Goal: Find specific page/section: Find specific page/section

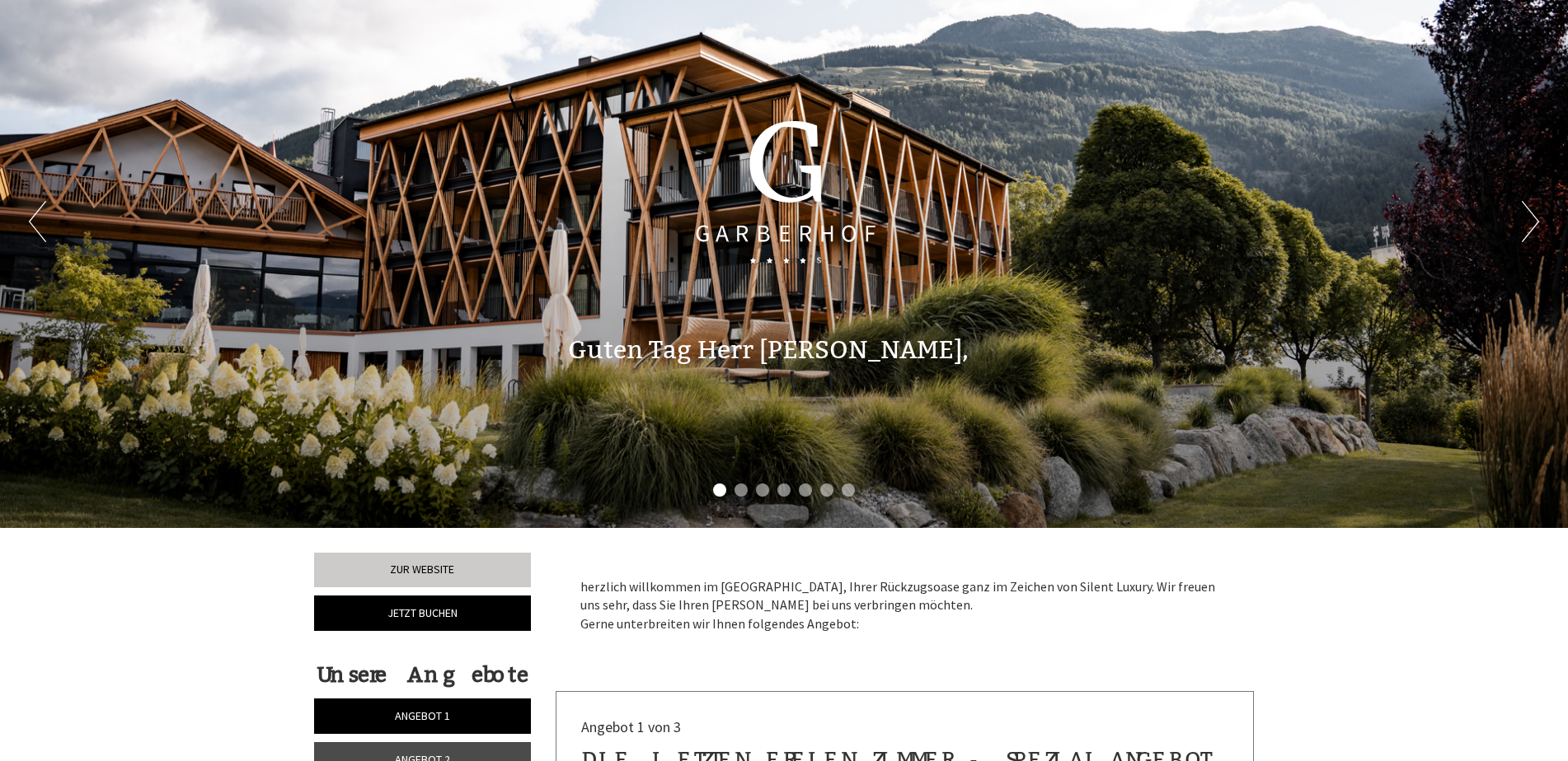
scroll to position [83, 0]
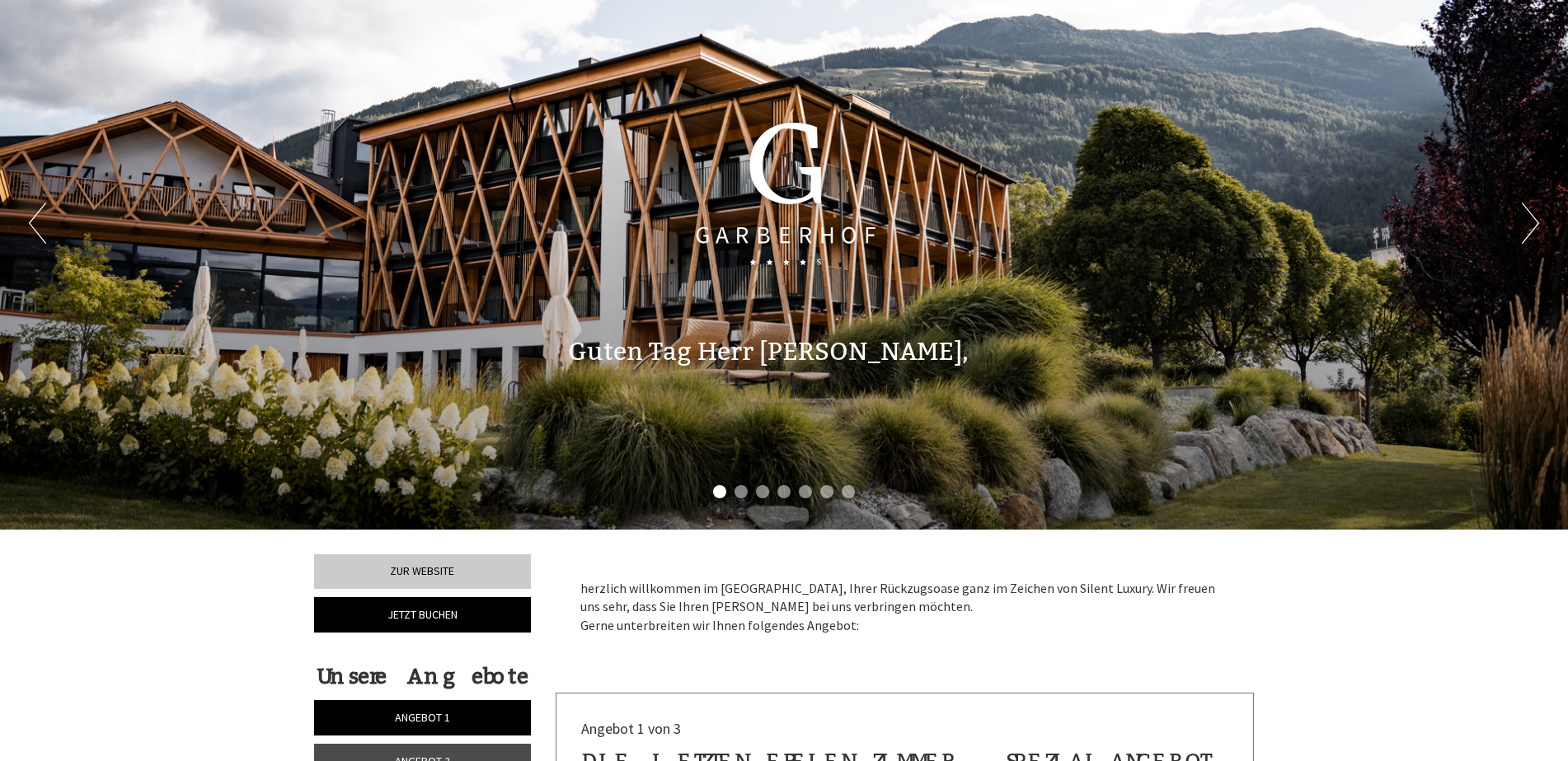
click at [1540, 223] on div "Previous Next 1 2 3 4 5 6 7" at bounding box center [784, 224] width 1568 height 612
click at [1533, 220] on button "Next" at bounding box center [1530, 224] width 17 height 41
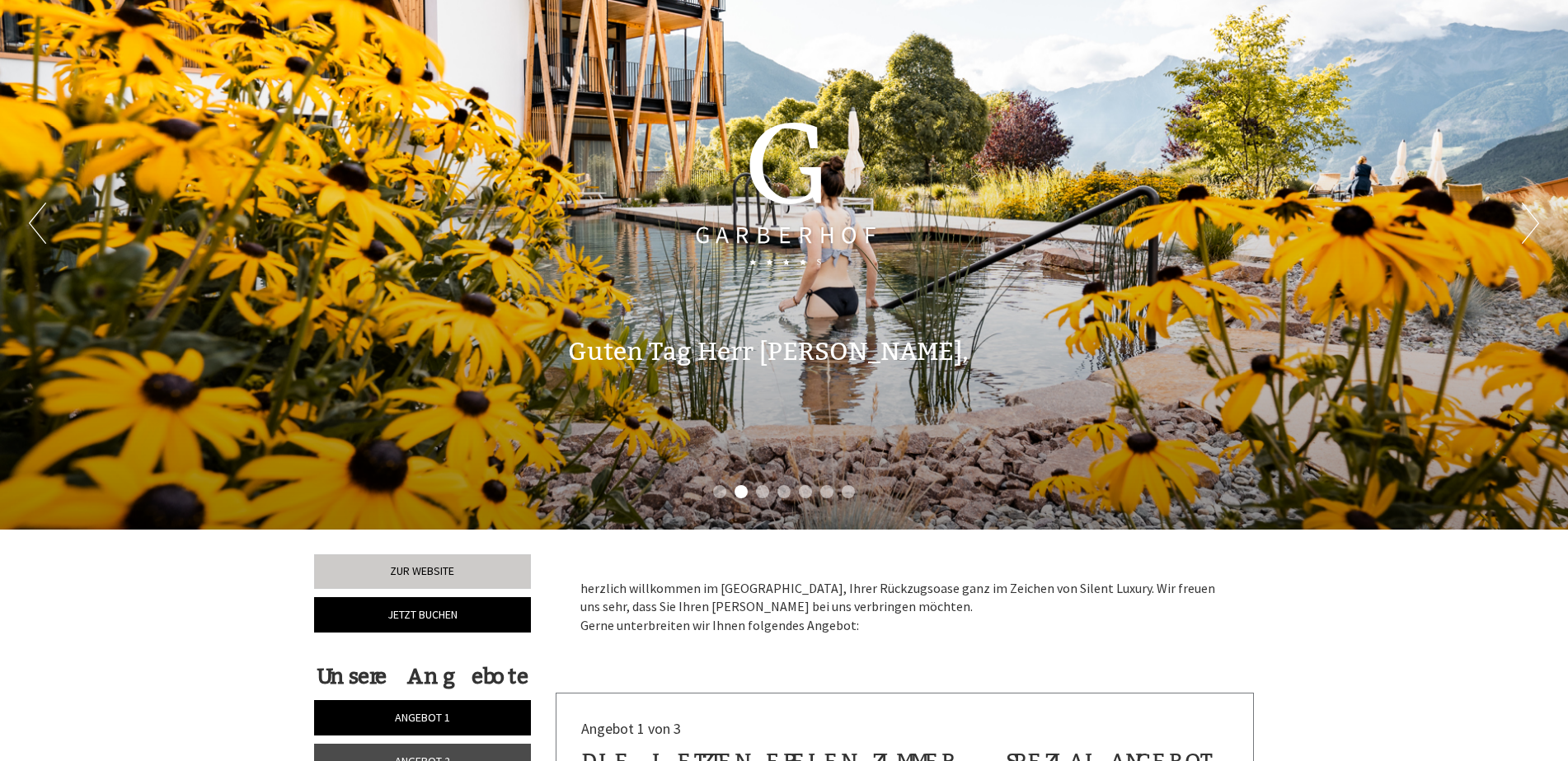
click at [1533, 220] on button "Next" at bounding box center [1530, 224] width 17 height 41
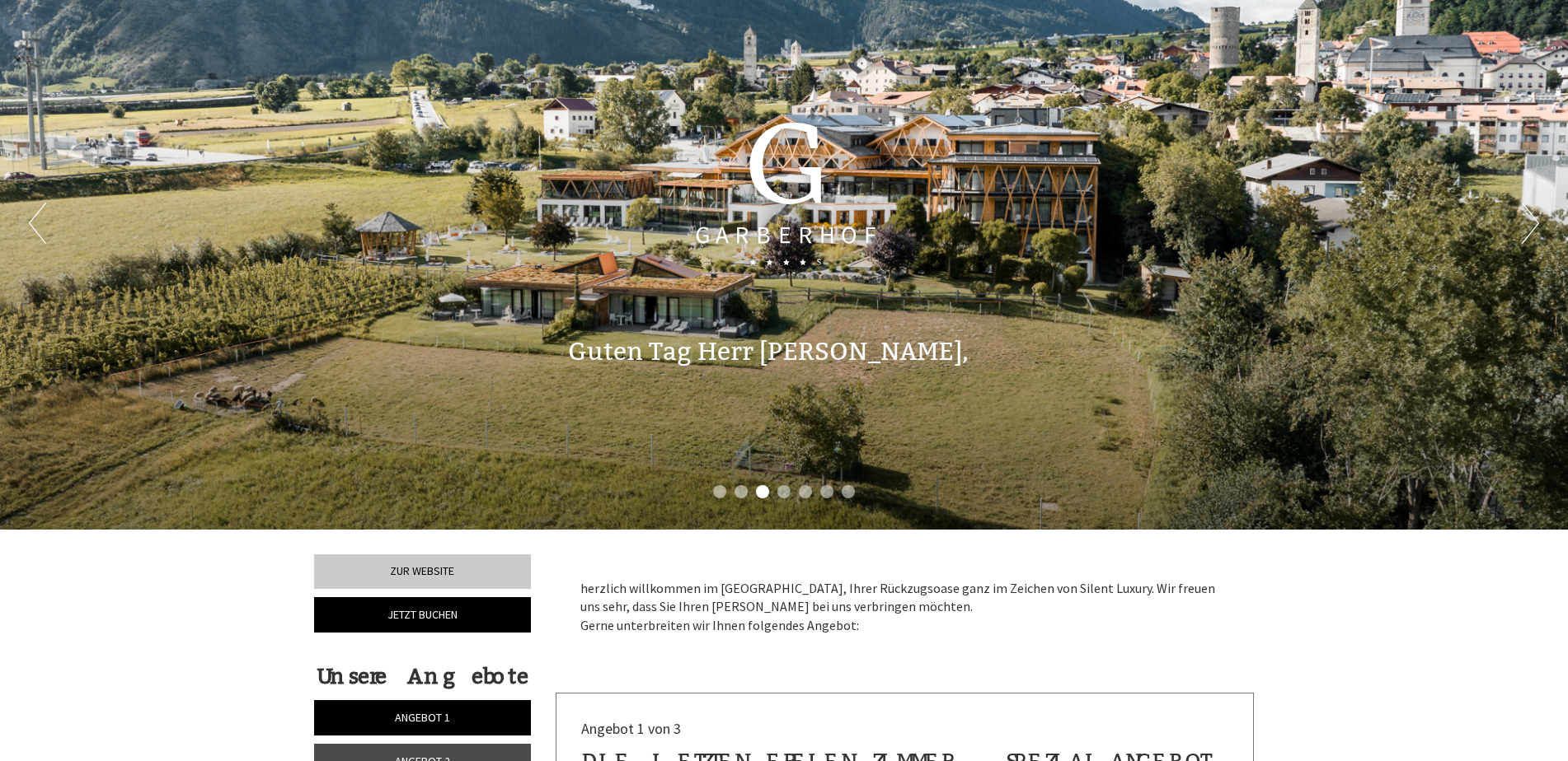
click at [1533, 220] on button "Next" at bounding box center [1530, 224] width 17 height 41
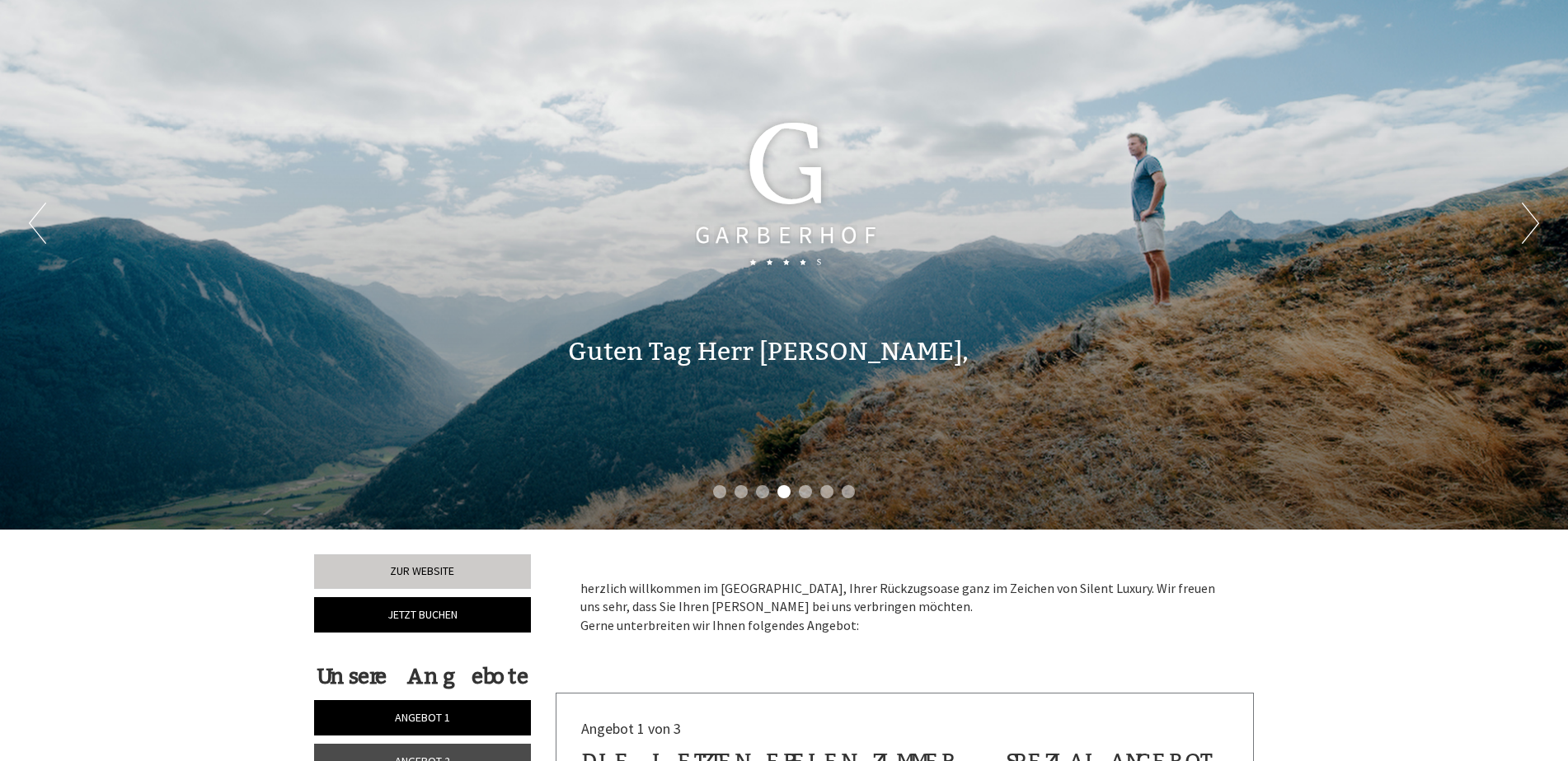
click at [1533, 220] on button "Next" at bounding box center [1530, 224] width 17 height 41
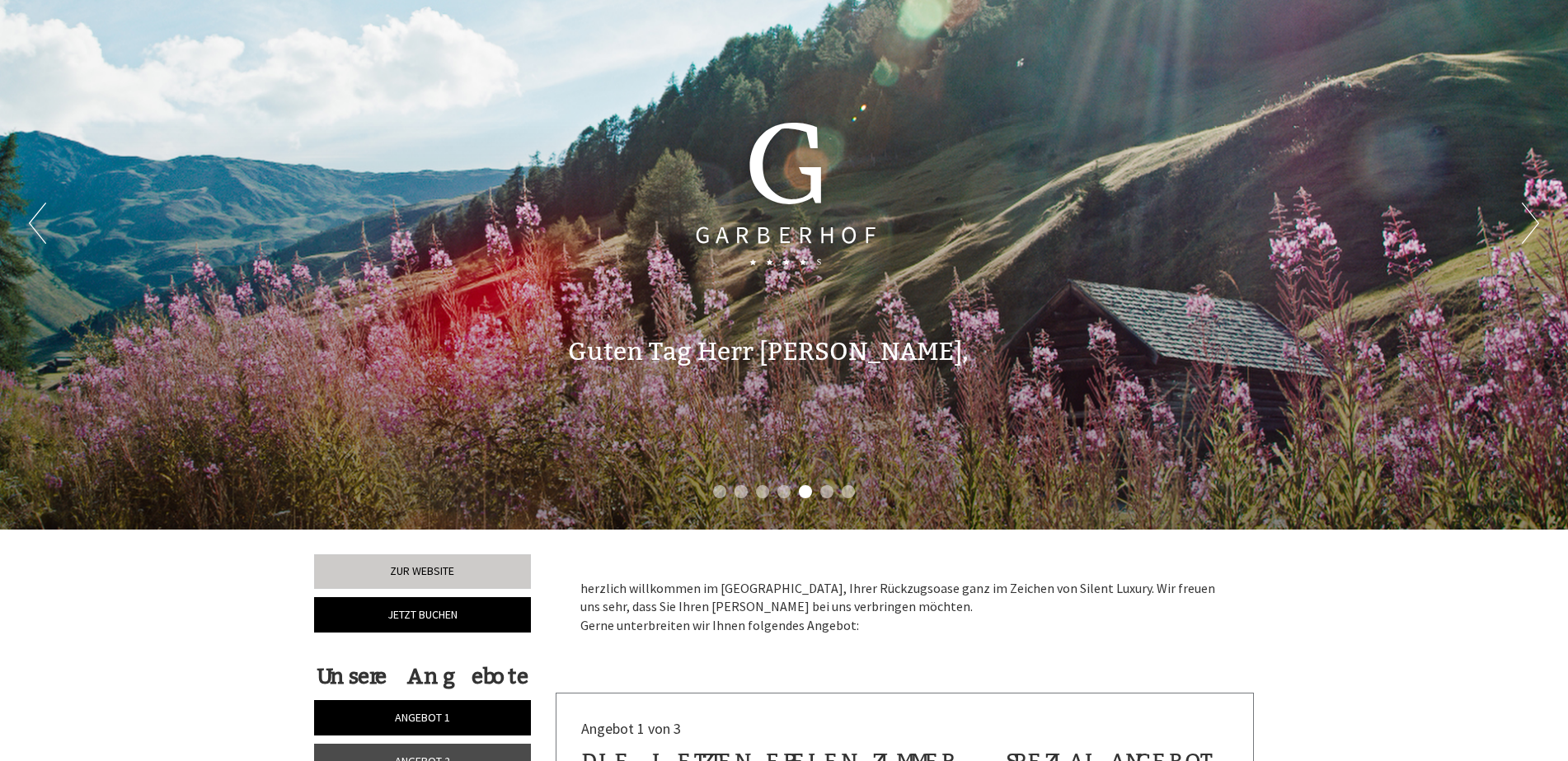
click at [1533, 220] on button "Next" at bounding box center [1530, 224] width 17 height 41
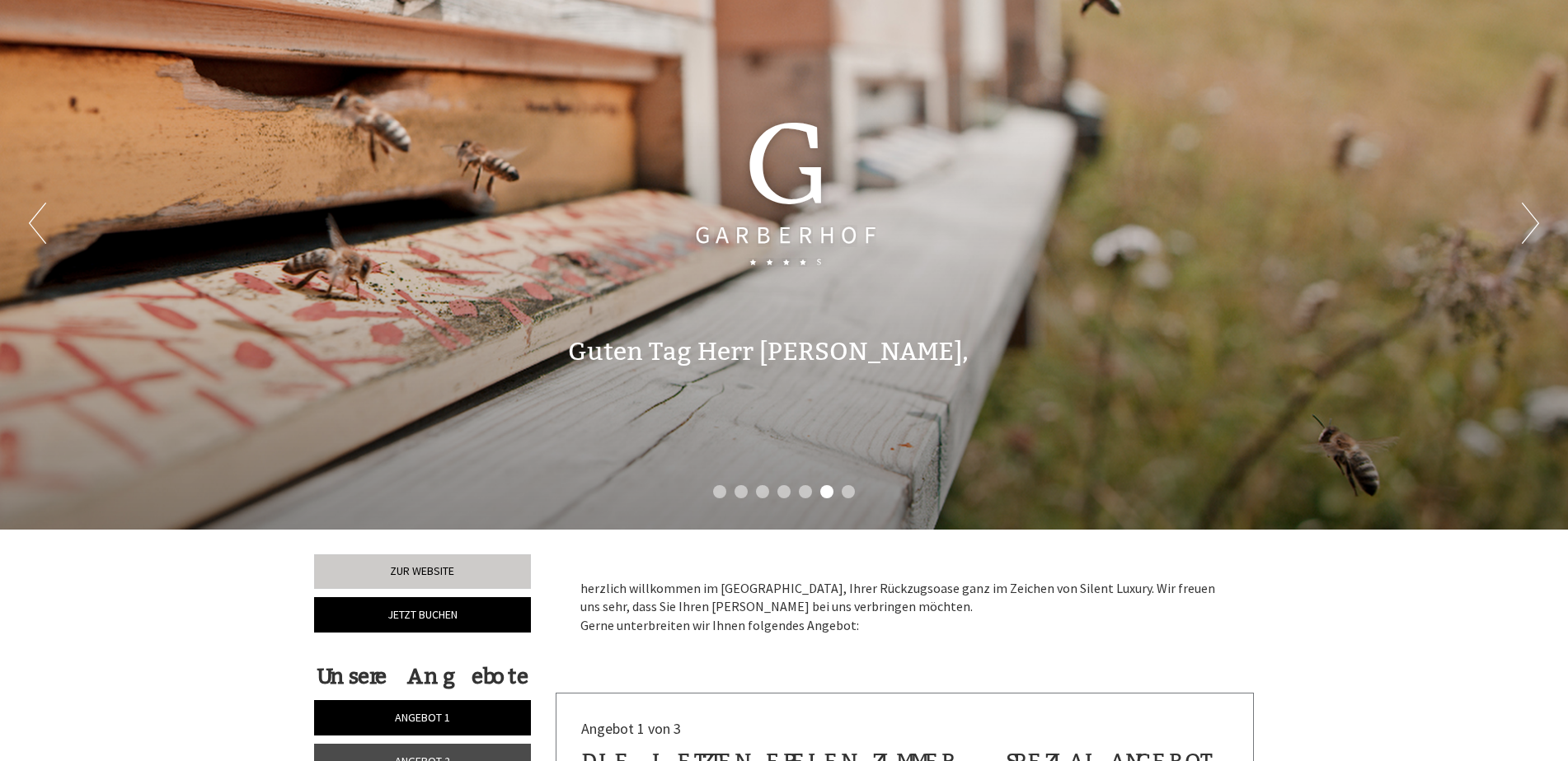
click at [1533, 220] on button "Next" at bounding box center [1530, 224] width 17 height 41
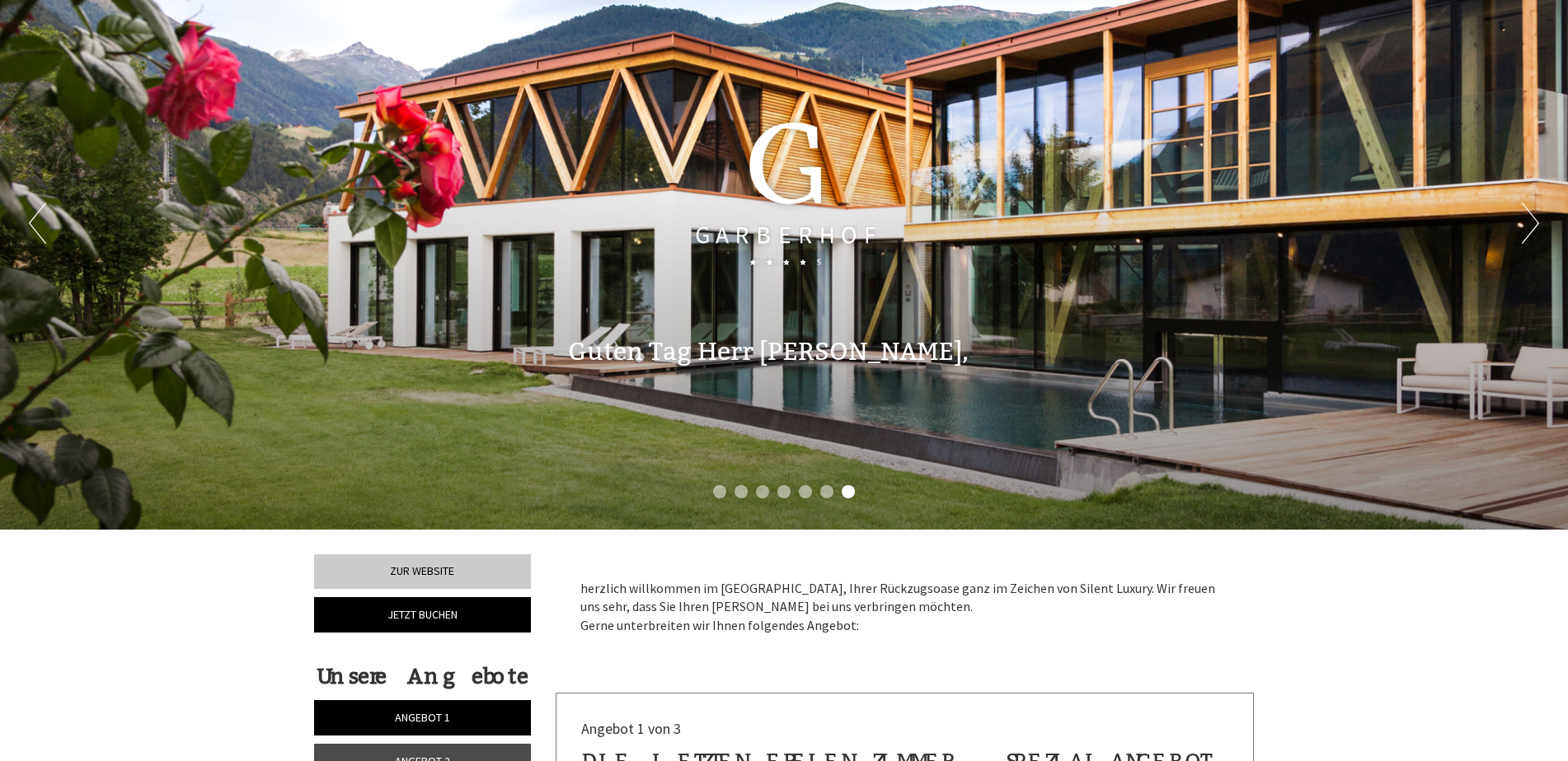
click at [1533, 220] on button "Next" at bounding box center [1530, 224] width 17 height 41
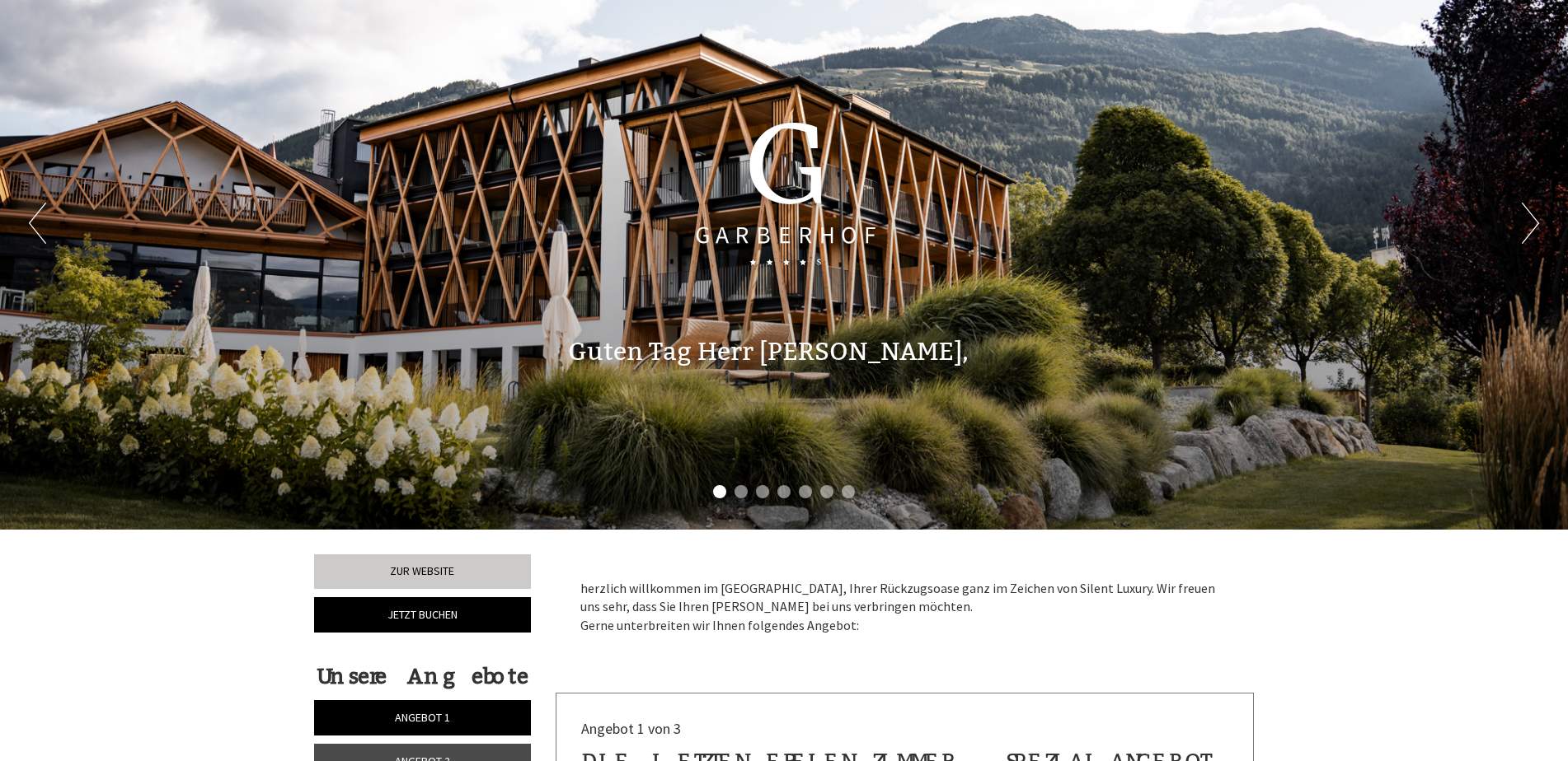
click at [1533, 220] on button "Next" at bounding box center [1530, 224] width 17 height 41
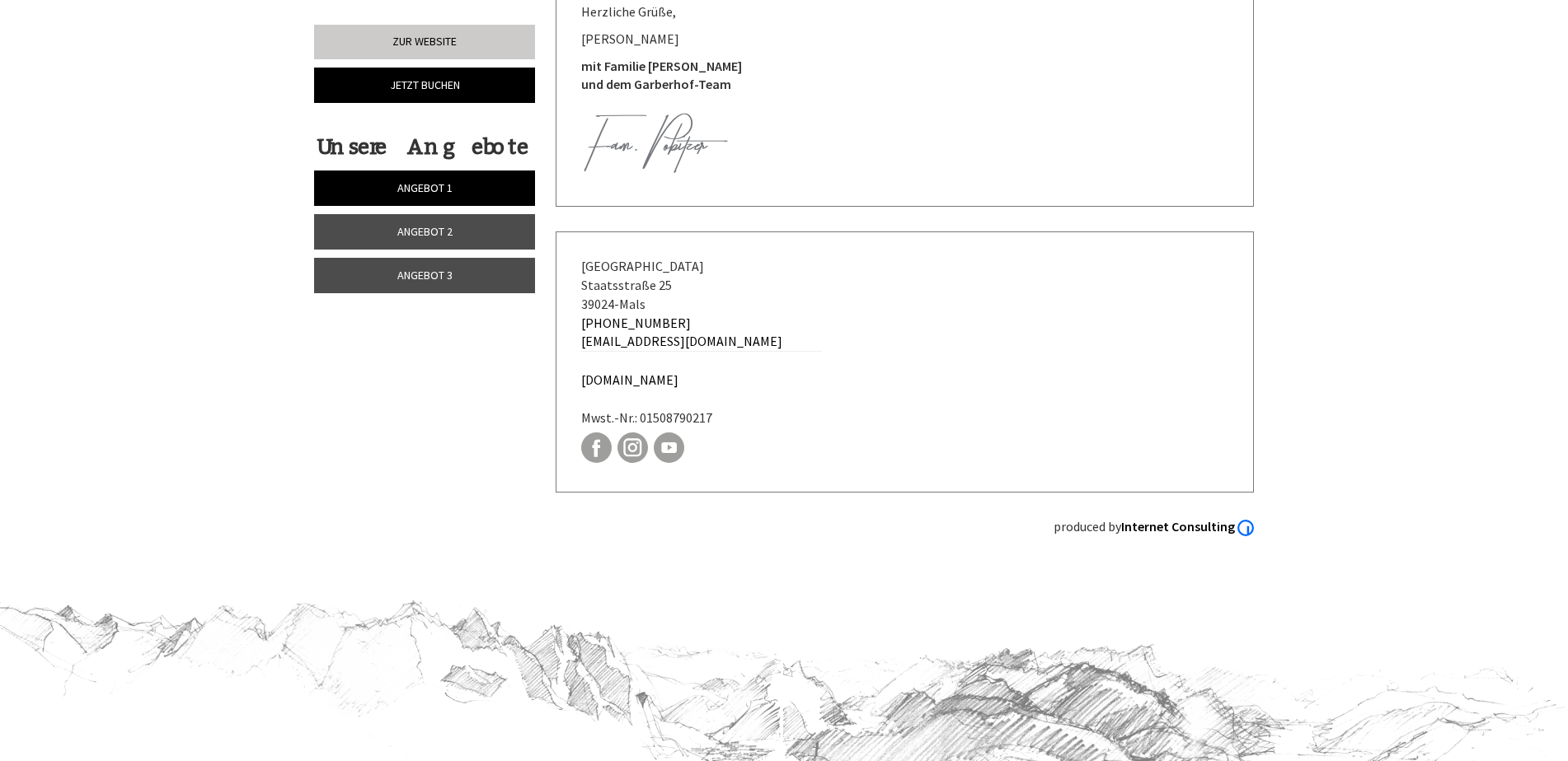
scroll to position [6840, 0]
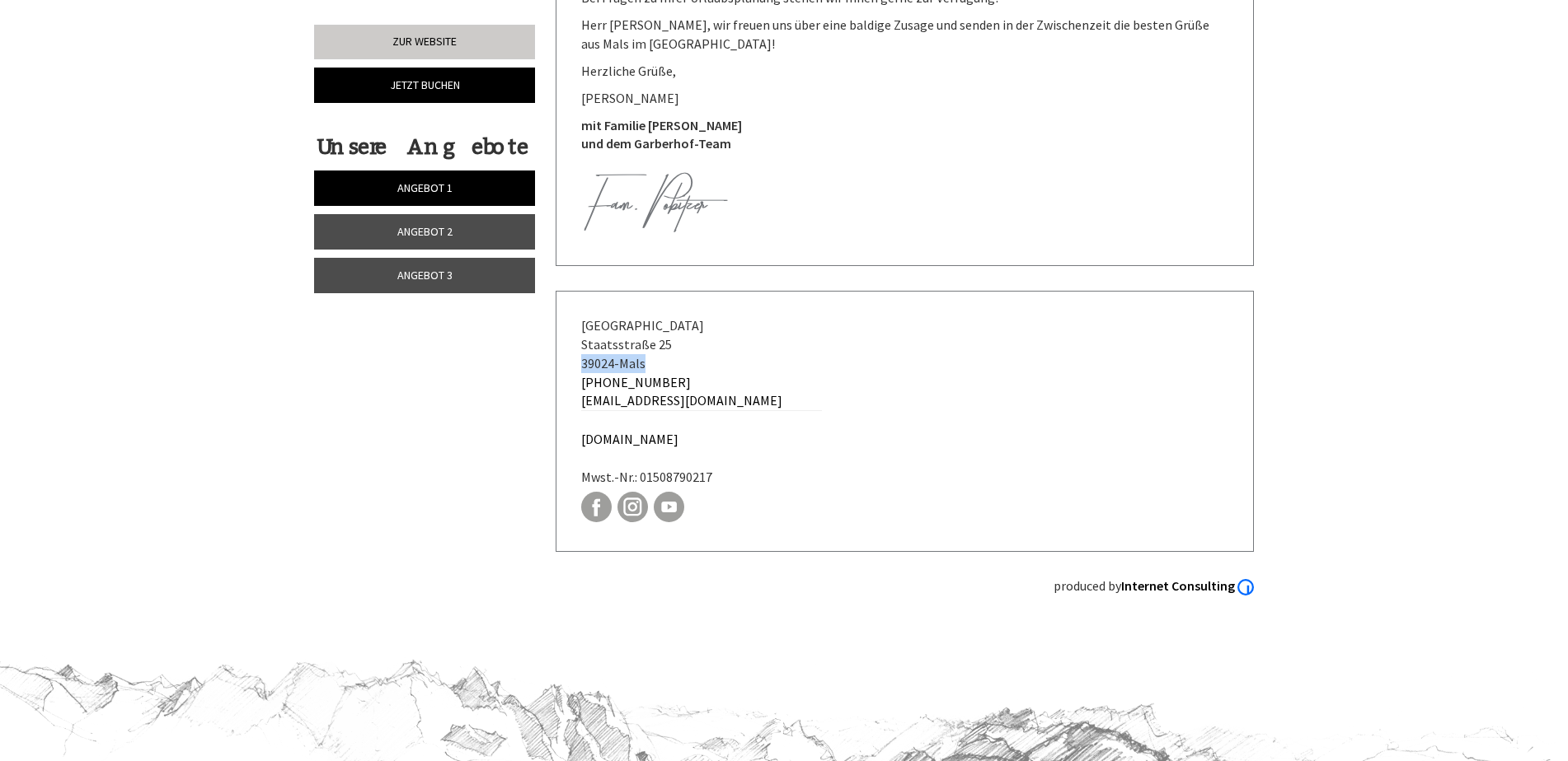
drag, startPoint x: 651, startPoint y: 248, endPoint x: 579, endPoint y: 248, distance: 72.0
click at [579, 292] on div "[GEOGRAPHIC_DATA][STREET_ADDRESS][GEOGRAPHIC_DATA] [PHONE_NUMBER] [EMAIL_ADDRES…" at bounding box center [701, 421] width 290 height 259
copy div "39024 - Mals"
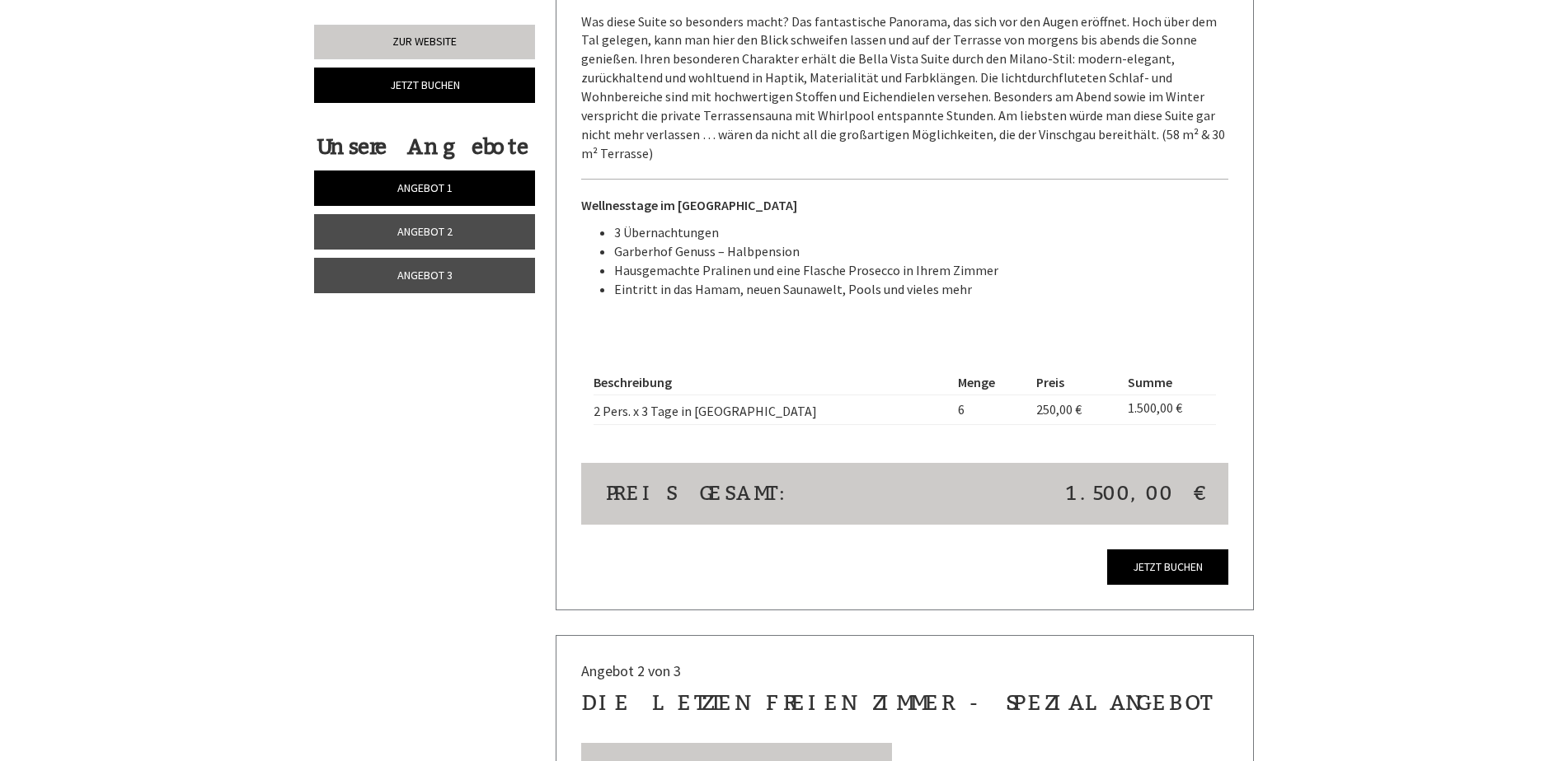
scroll to position [1401, 0]
